Goal: Information Seeking & Learning: Find specific fact

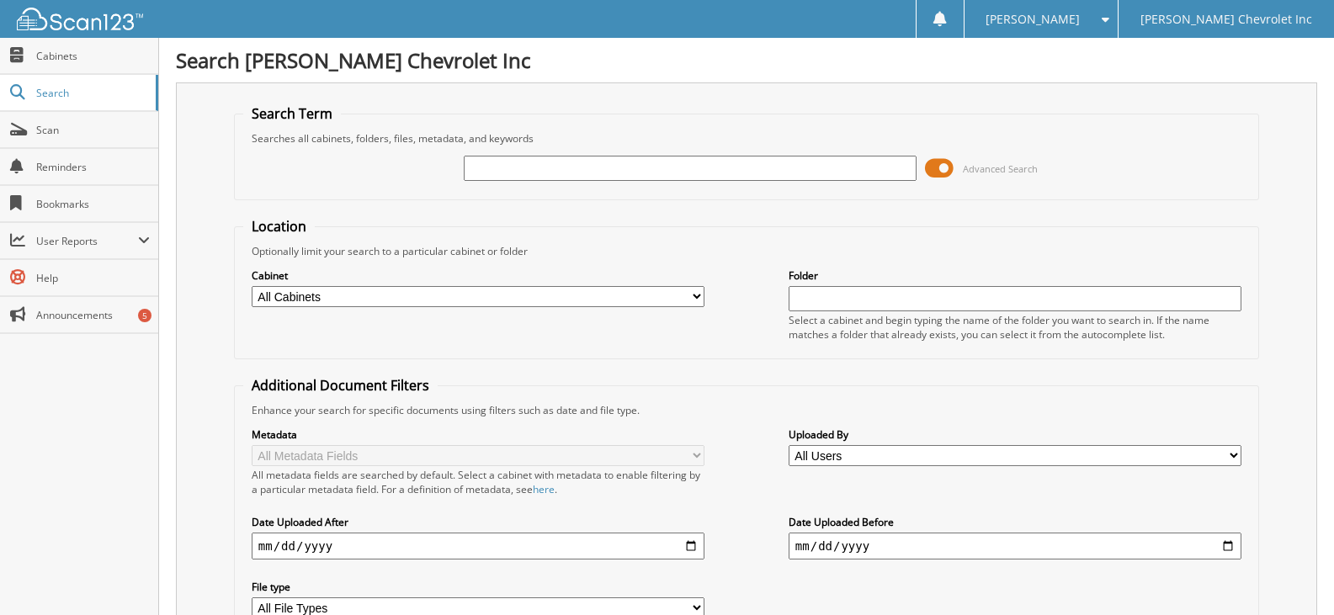
click at [590, 170] on input "text" at bounding box center [690, 168] width 453 height 25
type input "[PERSON_NAME]"
click at [940, 167] on span at bounding box center [939, 168] width 29 height 25
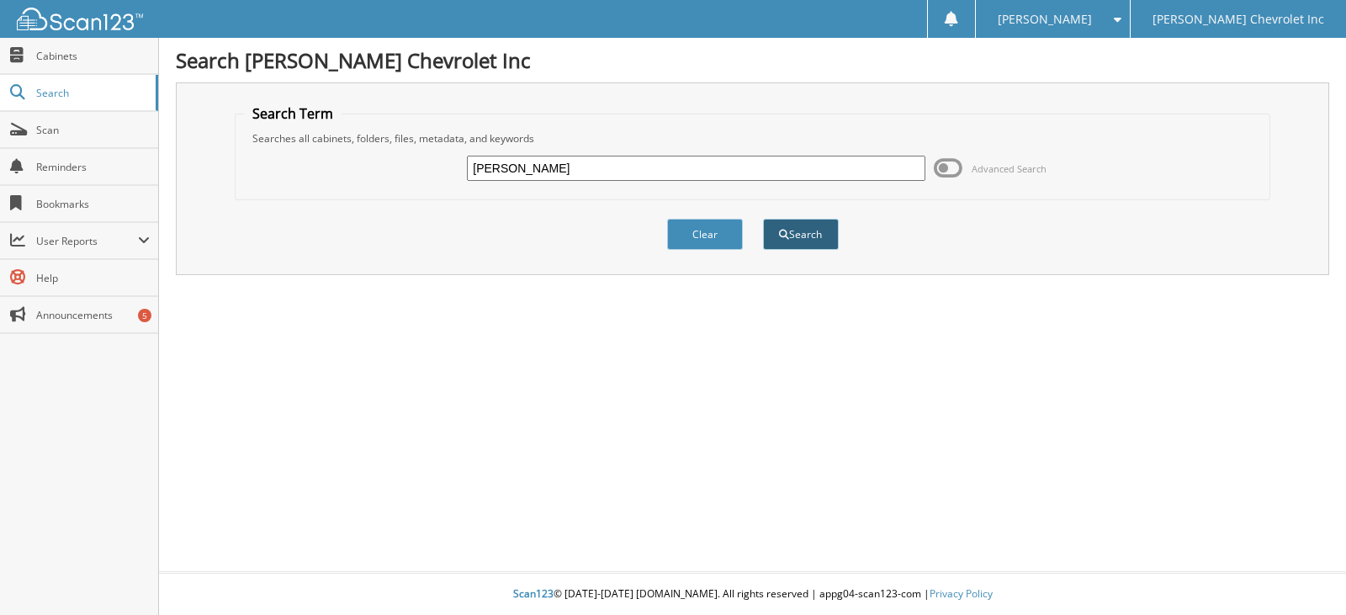
click at [807, 234] on button "Search" at bounding box center [801, 234] width 76 height 31
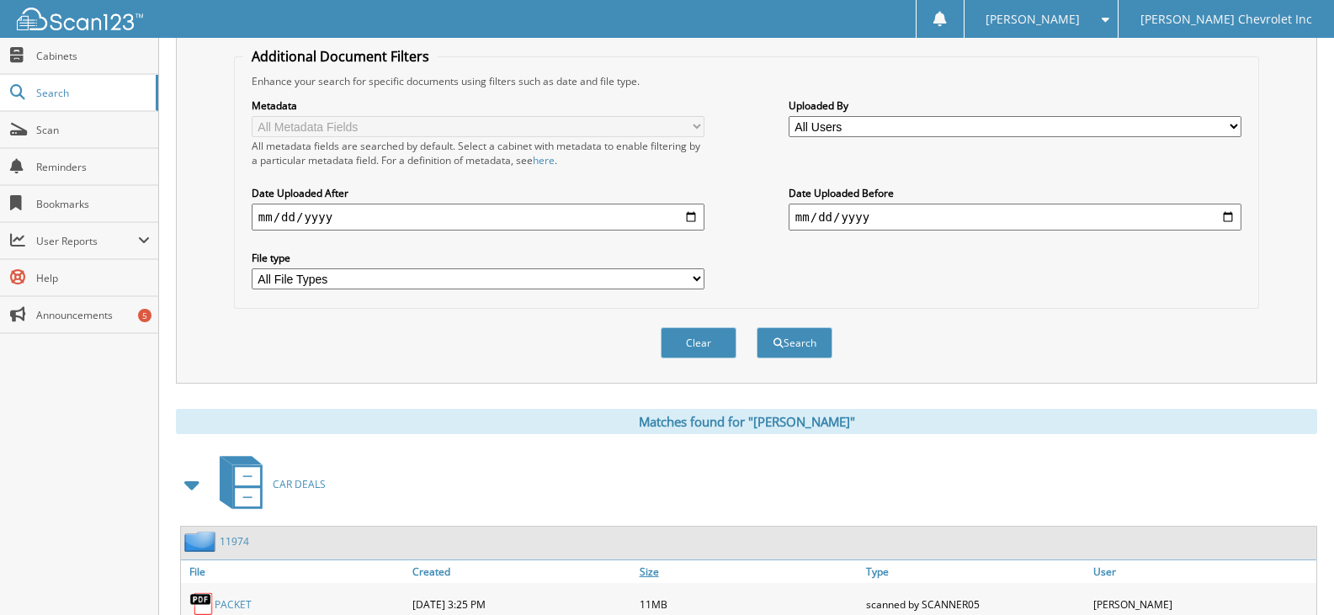
scroll to position [505, 0]
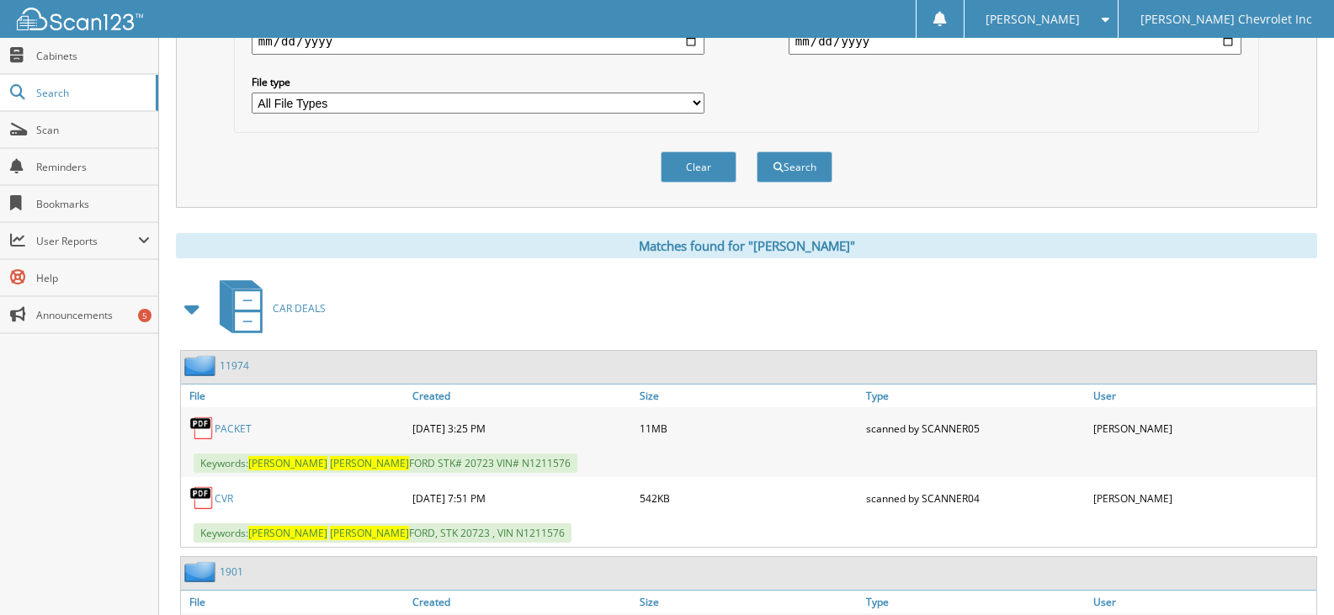
click at [232, 432] on link "PACKET" at bounding box center [233, 429] width 37 height 14
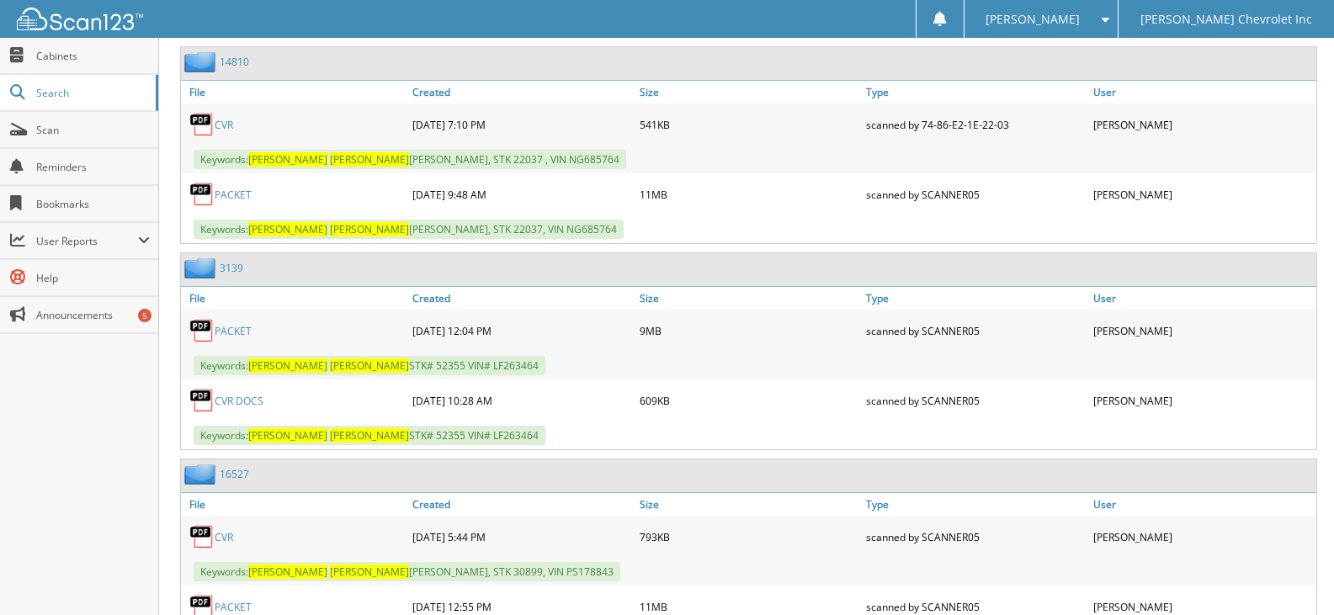
scroll to position [1178, 0]
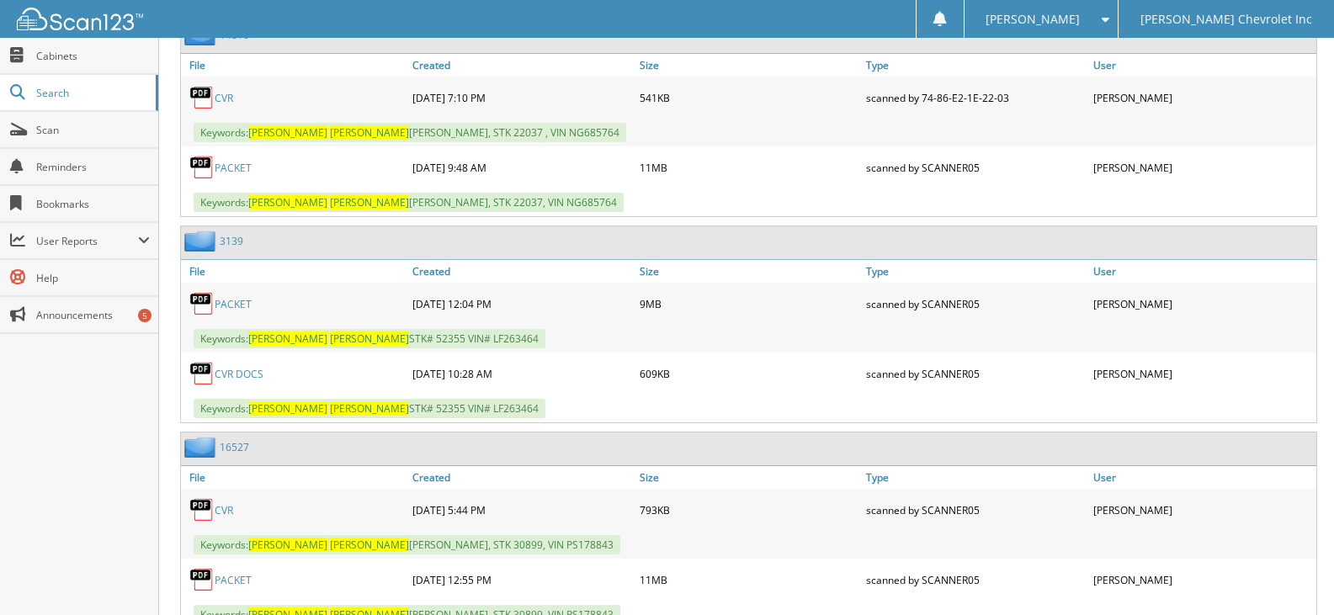
click at [241, 310] on link "PACKET" at bounding box center [233, 304] width 37 height 14
